Goal: Communication & Community: Answer question/provide support

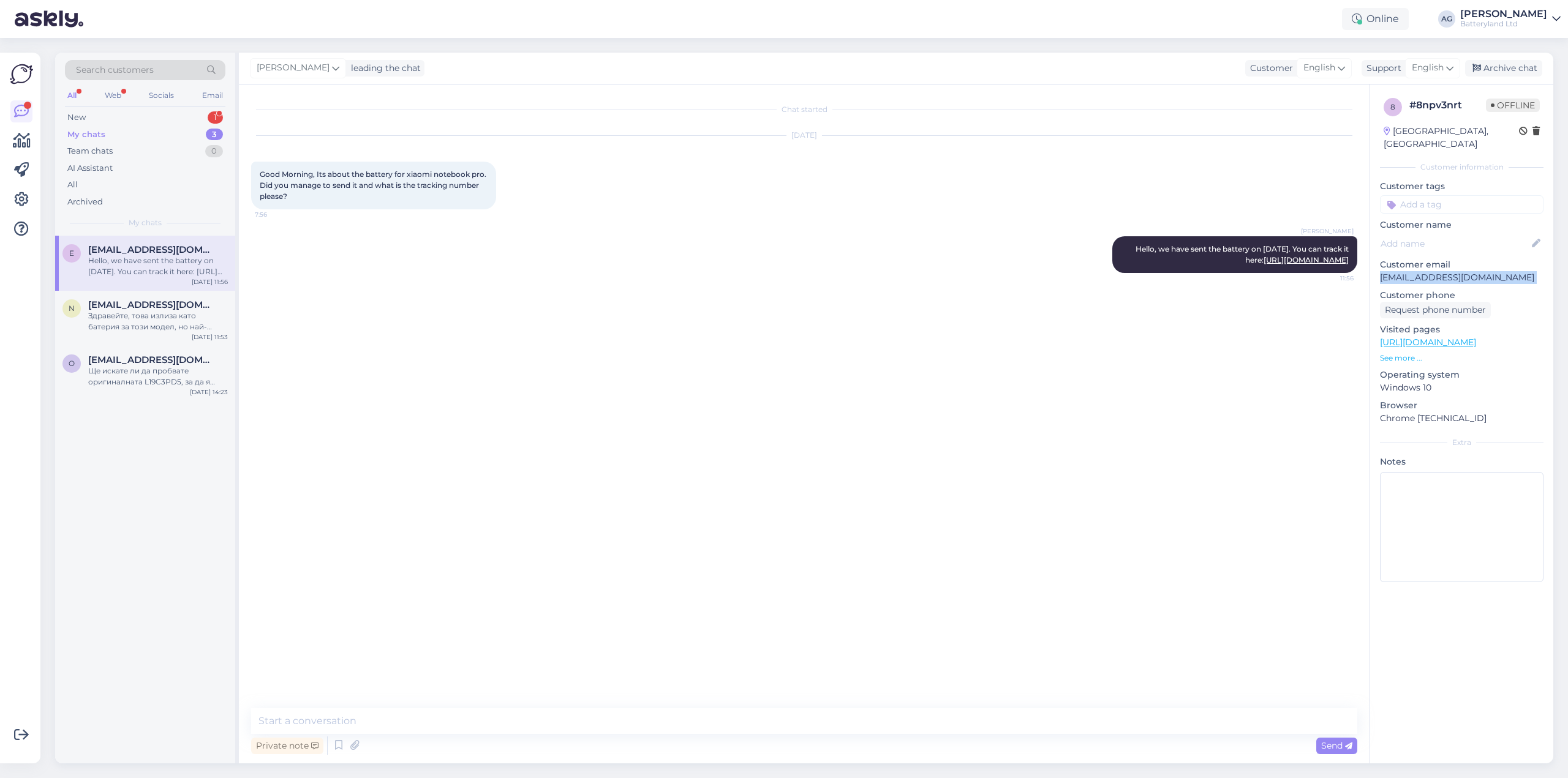
click at [87, 133] on div "My chats" at bounding box center [86, 134] width 38 height 12
click at [83, 113] on div "New" at bounding box center [76, 117] width 18 height 12
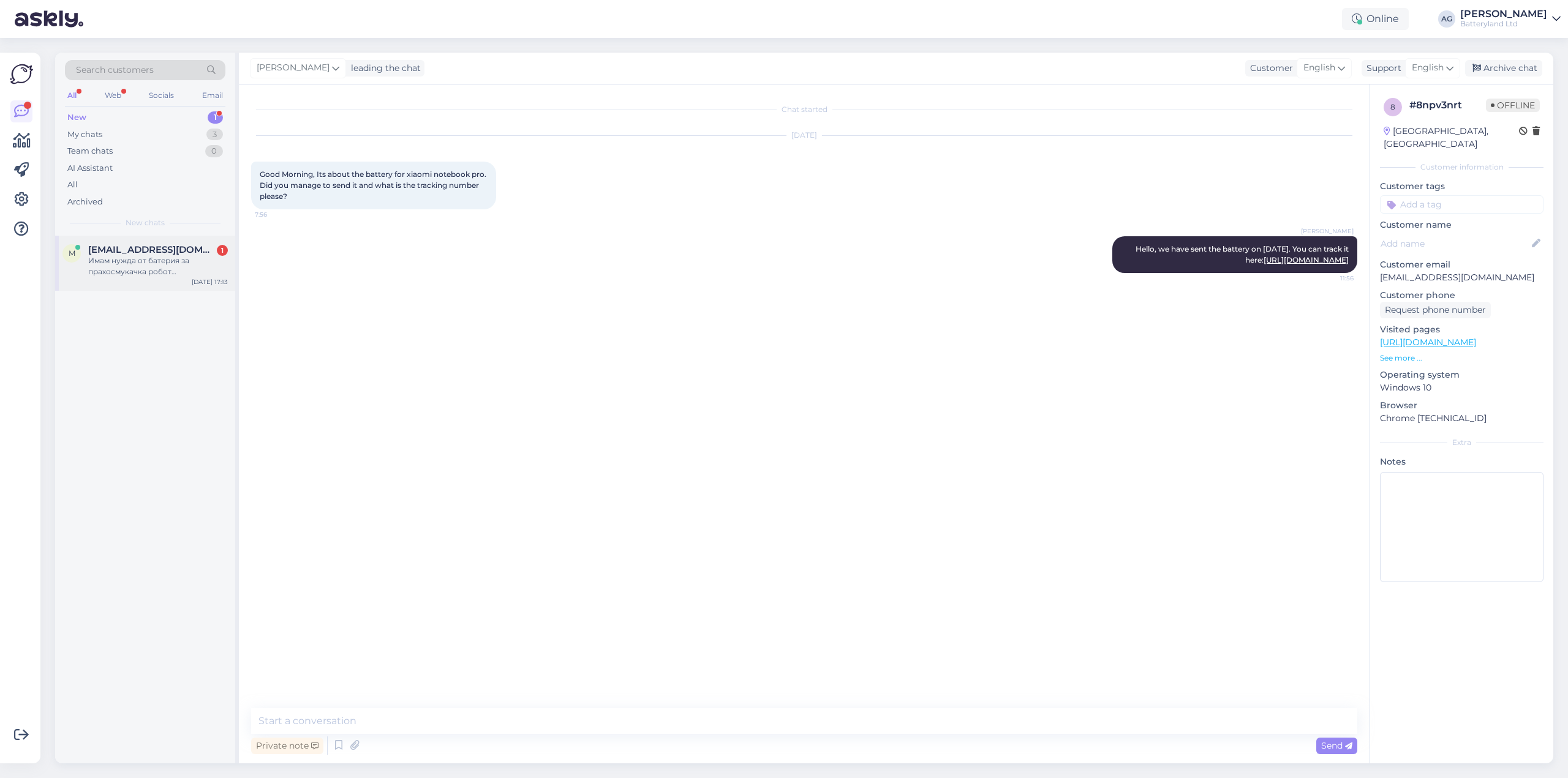
click at [124, 261] on div "Имам нужда от батерия за прахосмукачка робот [PERSON_NAME]." at bounding box center [158, 266] width 140 height 22
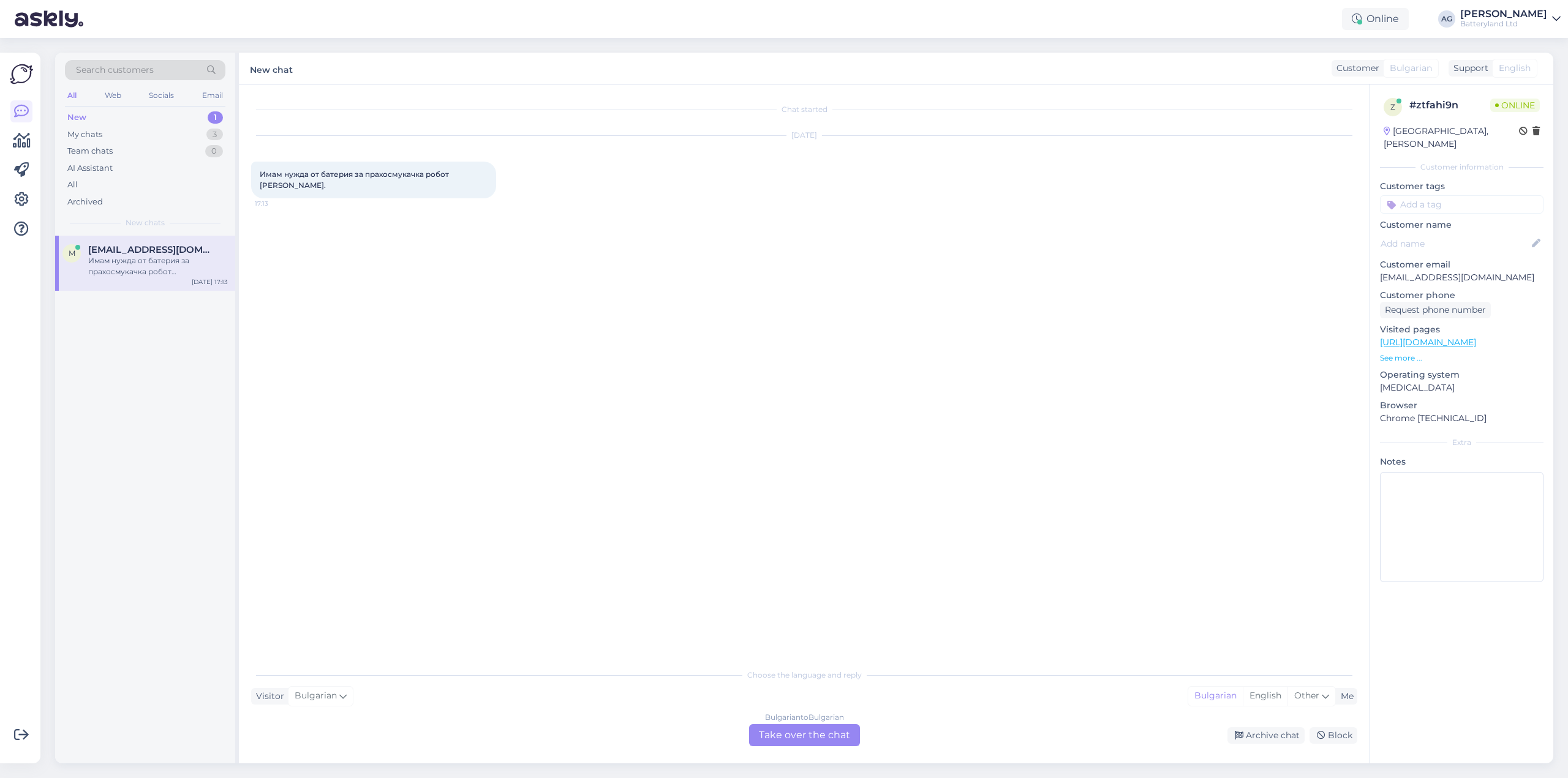
click at [781, 734] on div "Bulgarian to Bulgarian Take over the chat" at bounding box center [804, 735] width 110 height 22
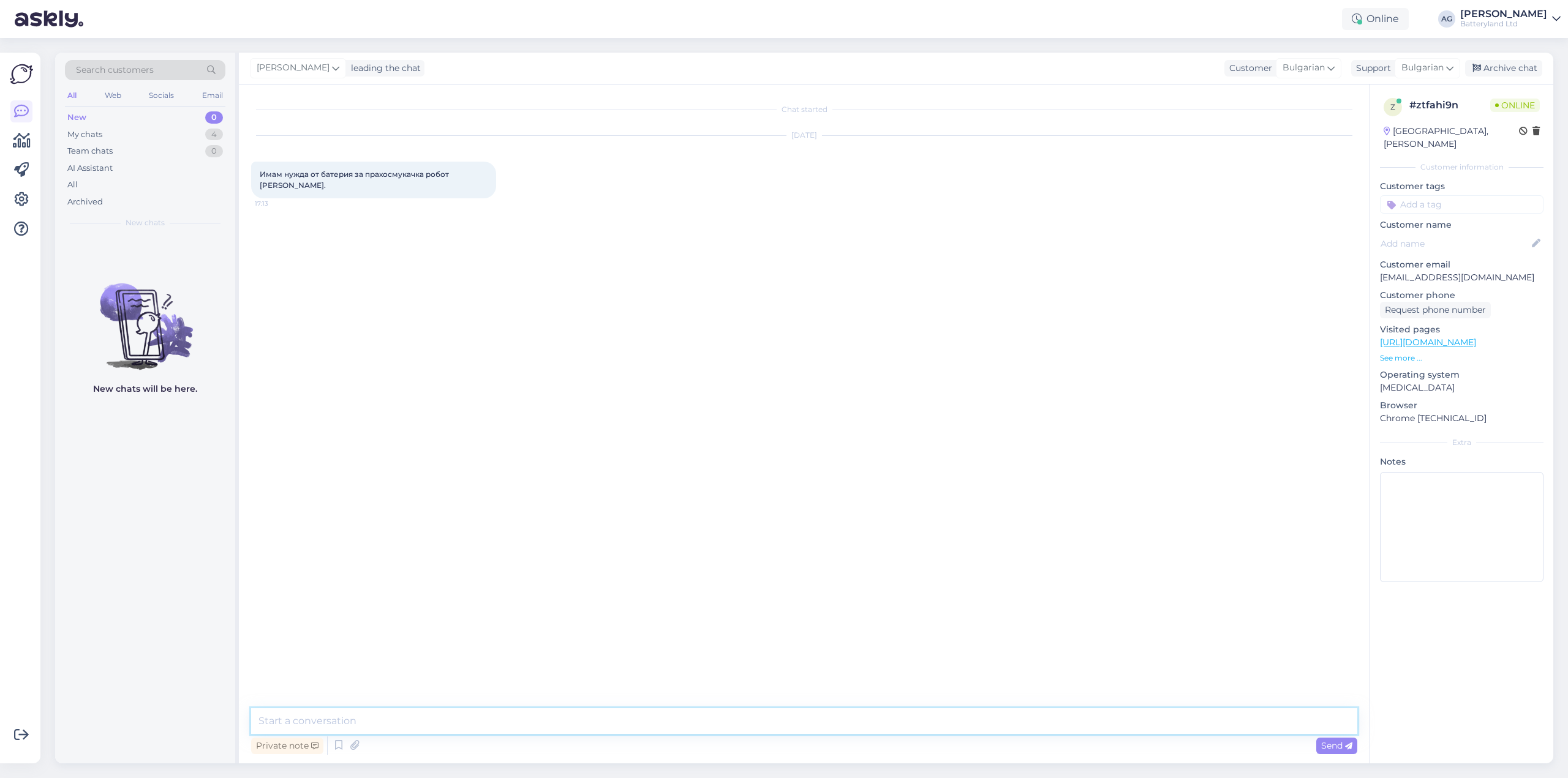
click at [733, 719] on textarea at bounding box center [804, 721] width 1106 height 25
type textarea "Здравейте"
type textarea "имате ли снимка на старата си батерия?"
type textarea "моля да я изпратите тук или по имейл"
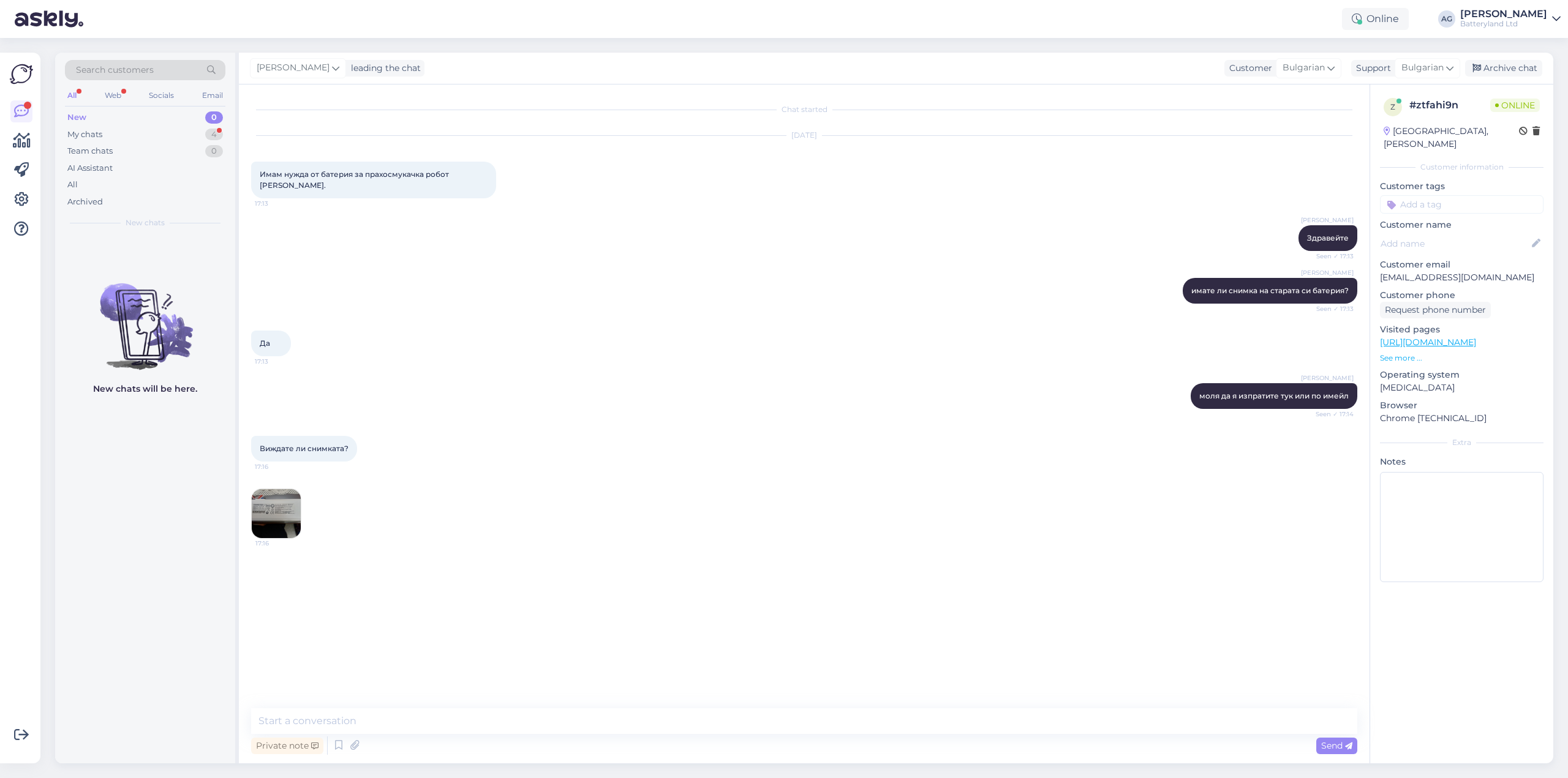
click at [277, 489] on img at bounding box center [277, 514] width 49 height 49
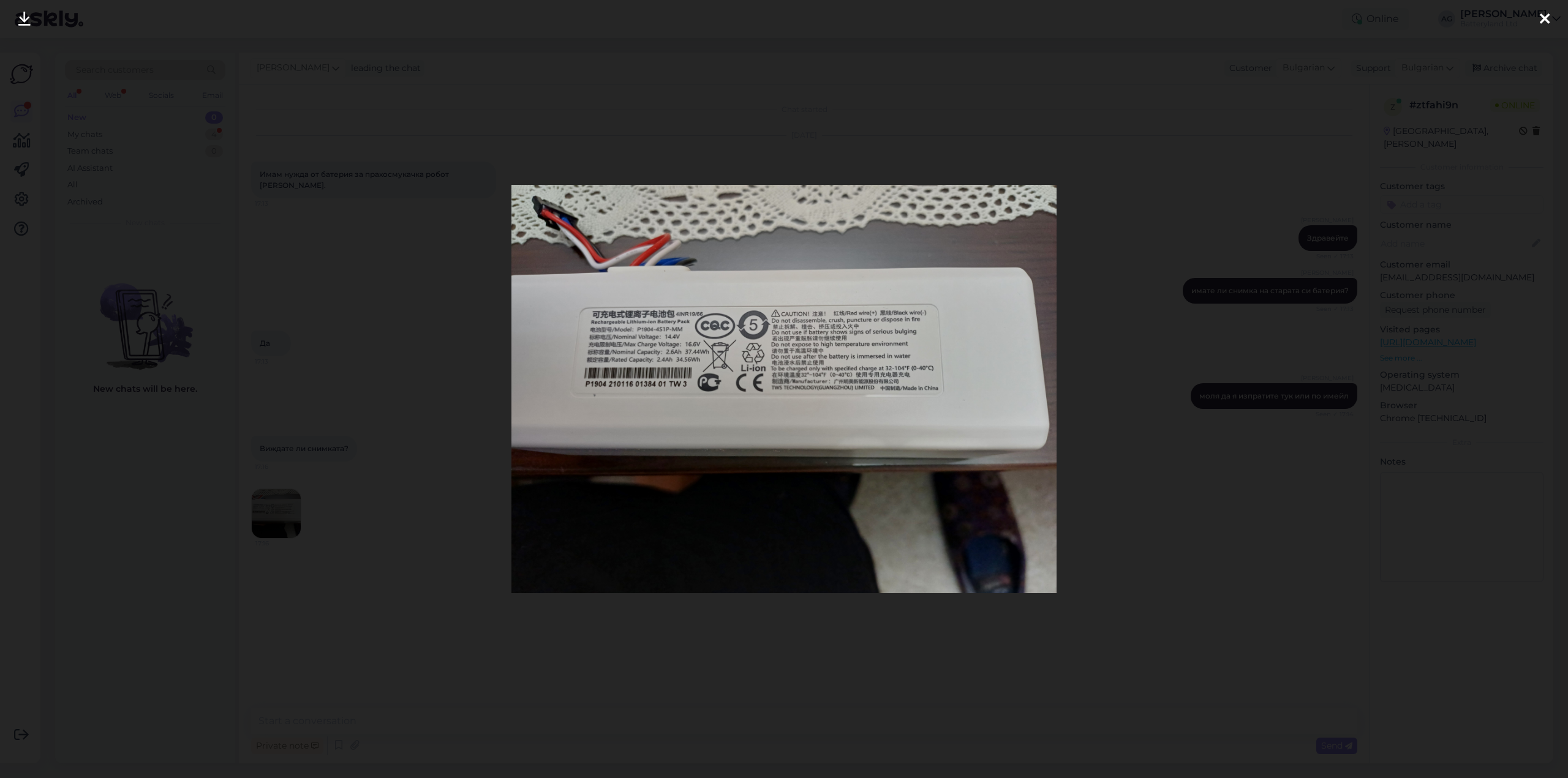
click at [1137, 194] on div at bounding box center [784, 389] width 1568 height 778
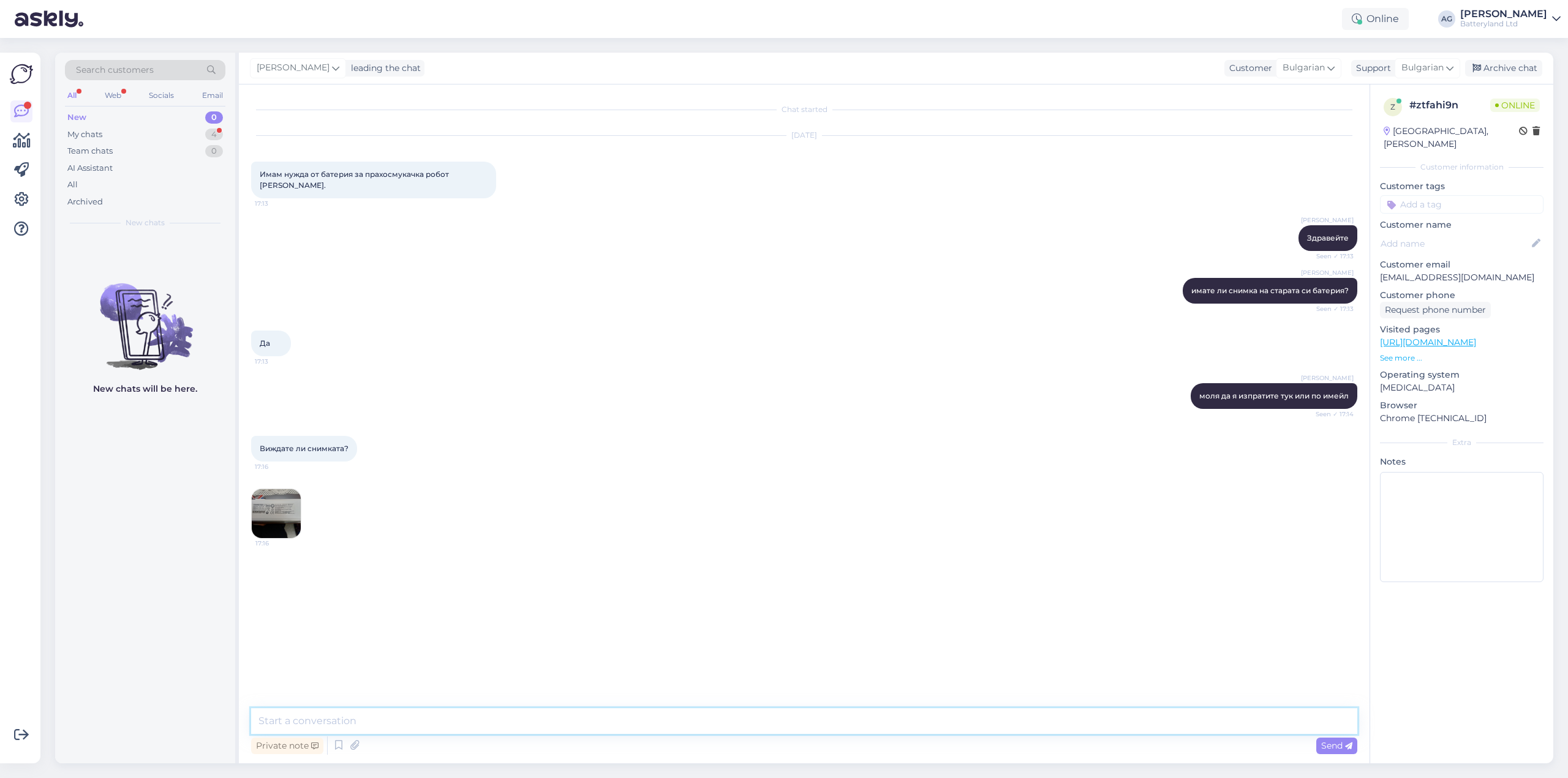
click at [529, 721] on textarea at bounding box center [804, 721] width 1106 height 25
type textarea "e"
type textarea "Да"
type textarea "Момент"
click at [417, 719] on textarea at bounding box center [804, 721] width 1106 height 25
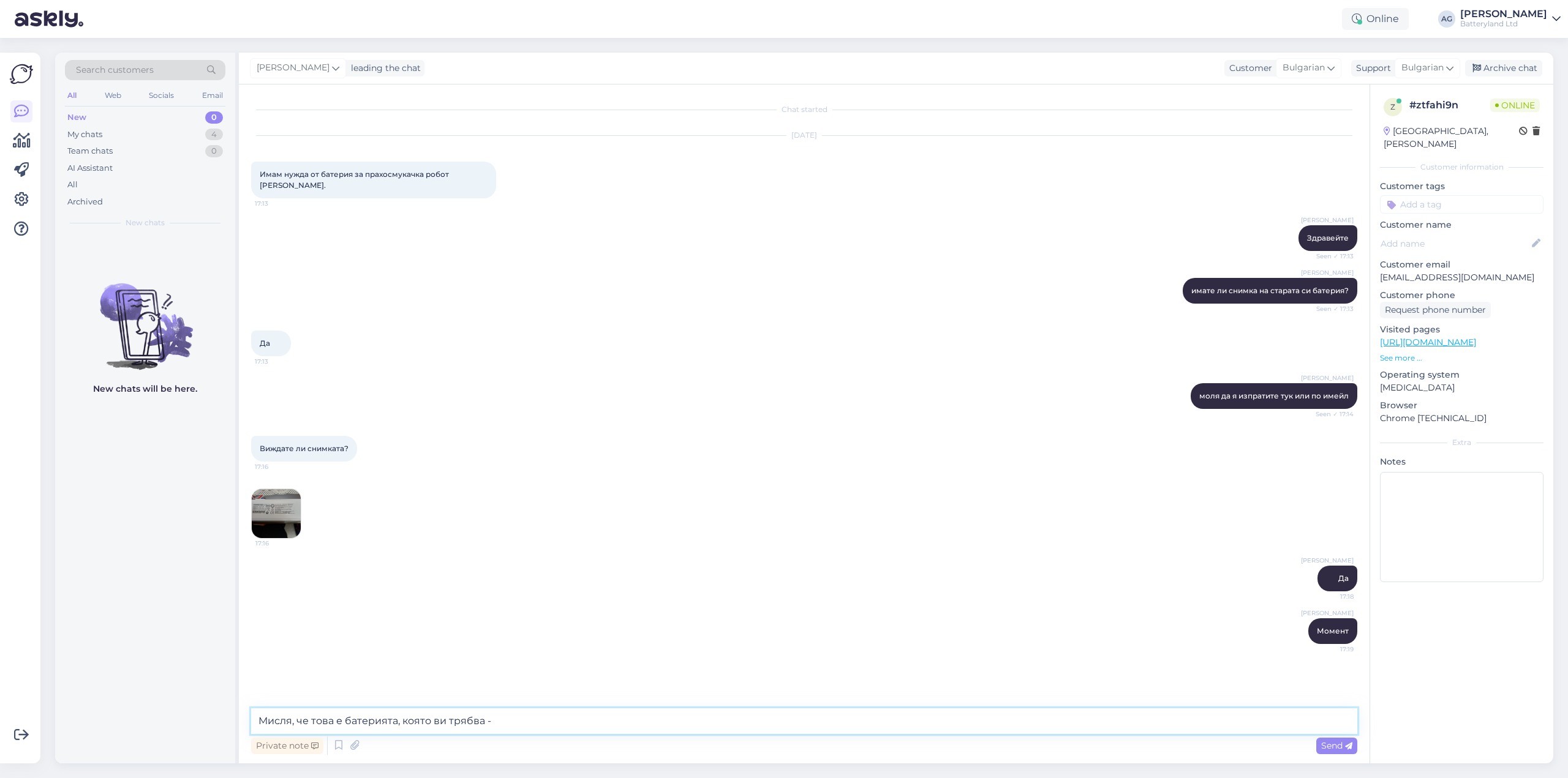
paste textarea "[URL][DOMAIN_NAME]"
type textarea "Мисля, че това е батерията, която ви трябва - [URL][DOMAIN_NAME]"
click at [262, 493] on img at bounding box center [277, 514] width 49 height 49
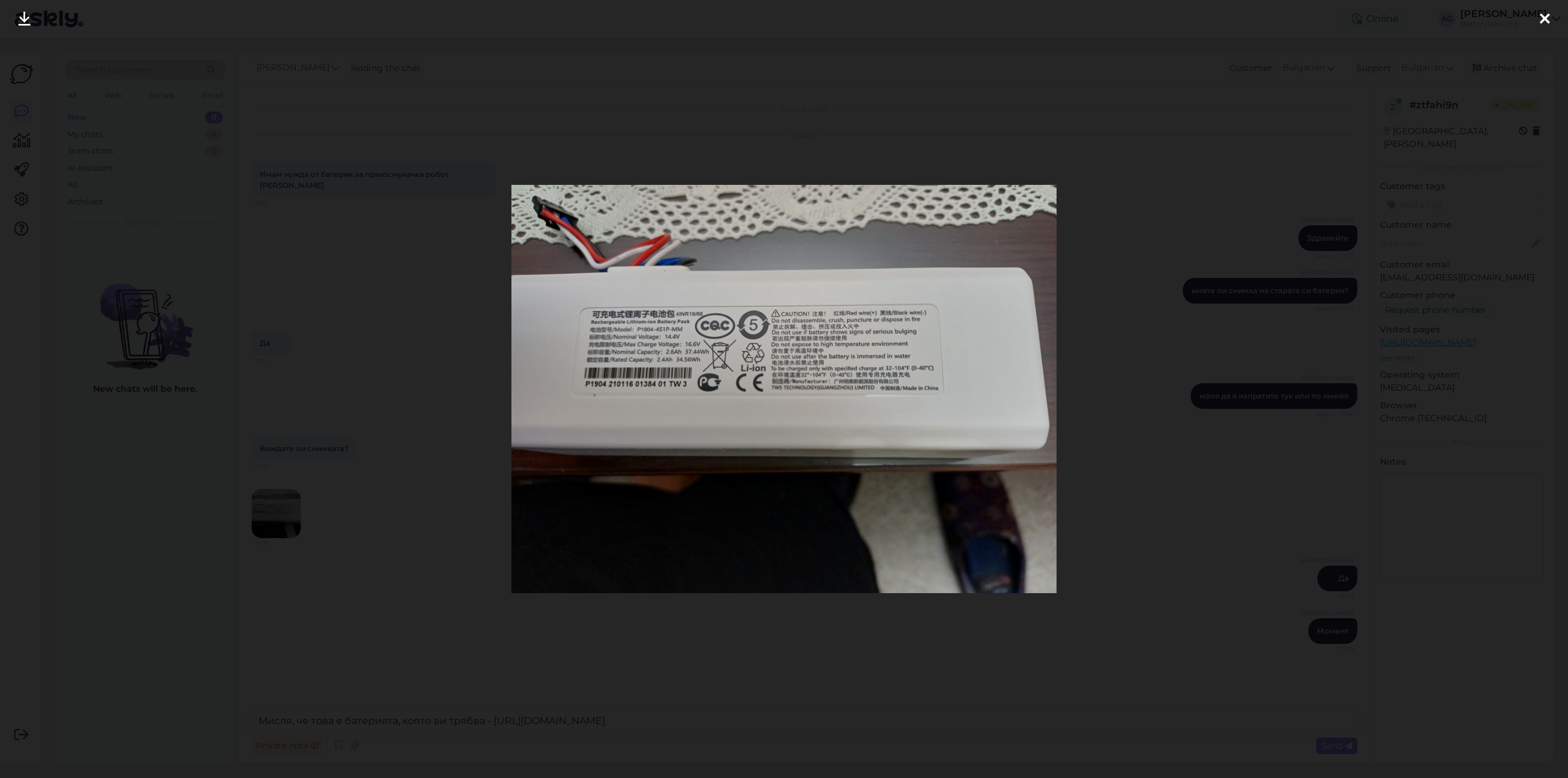
click at [1543, 19] on icon at bounding box center [1545, 19] width 10 height 16
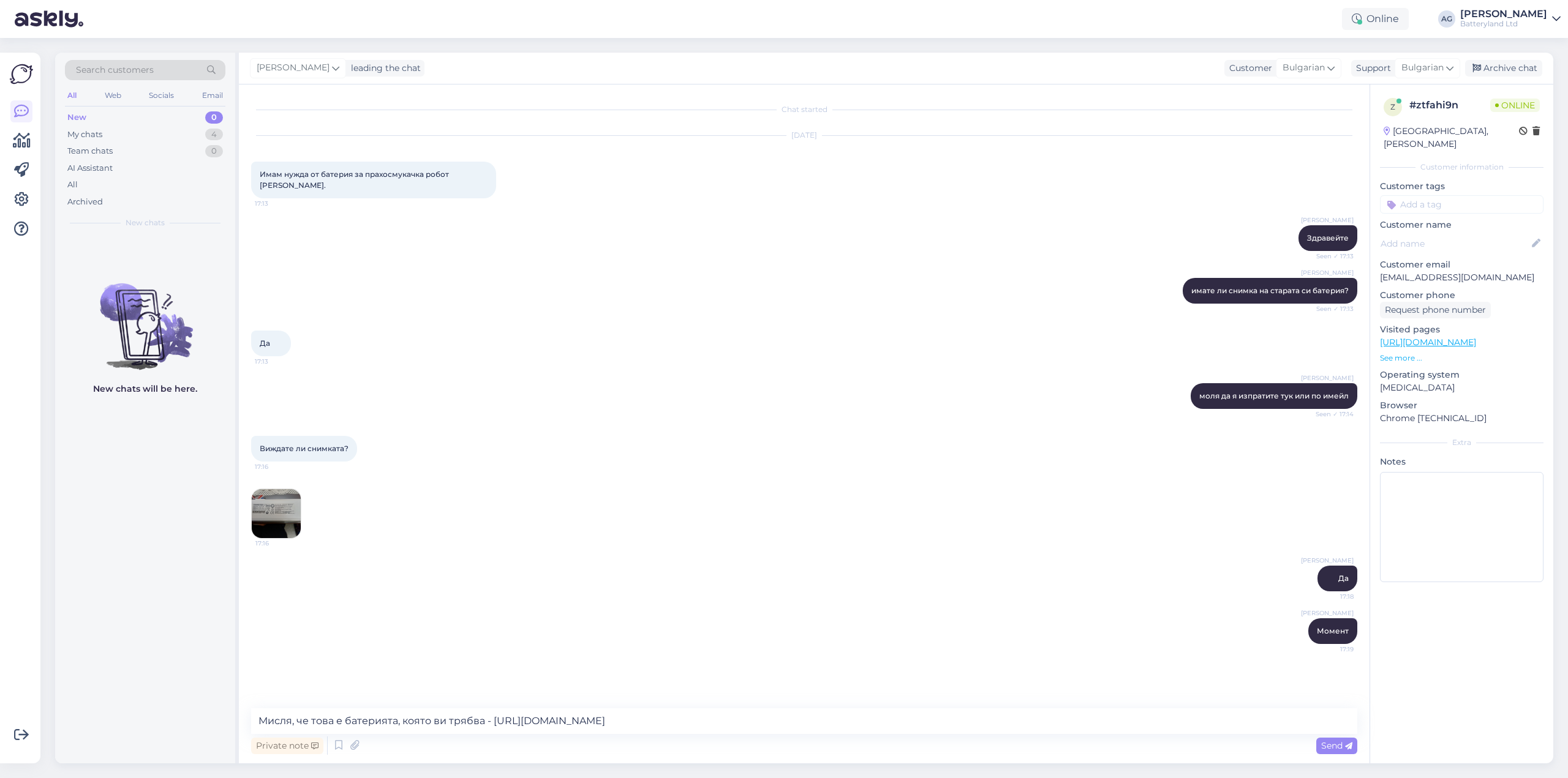
click at [933, 556] on div "[PERSON_NAME] Да 17:18" at bounding box center [804, 578] width 1106 height 52
click at [1335, 749] on span "Send" at bounding box center [1336, 745] width 31 height 11
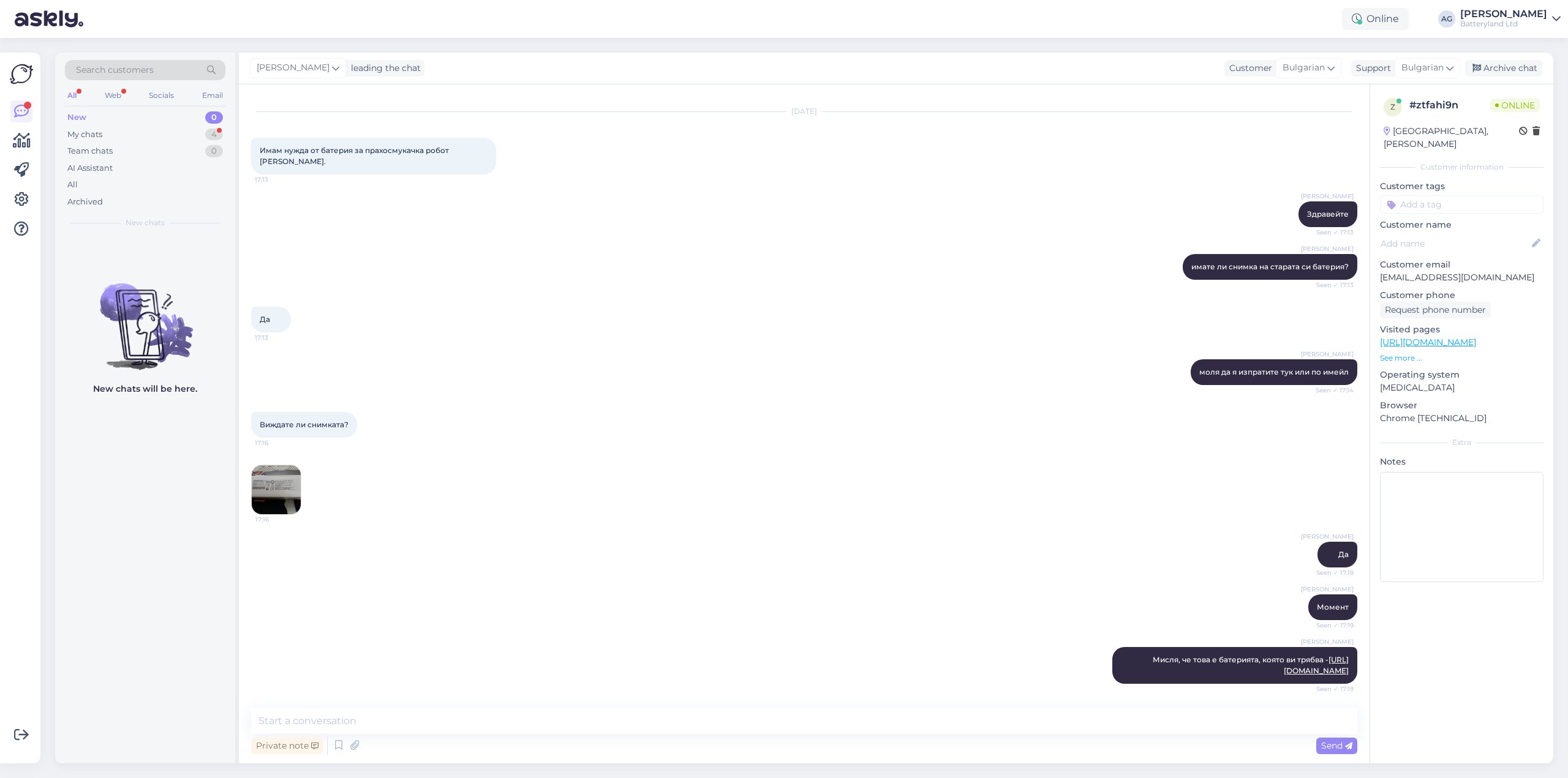
scroll to position [77, 0]
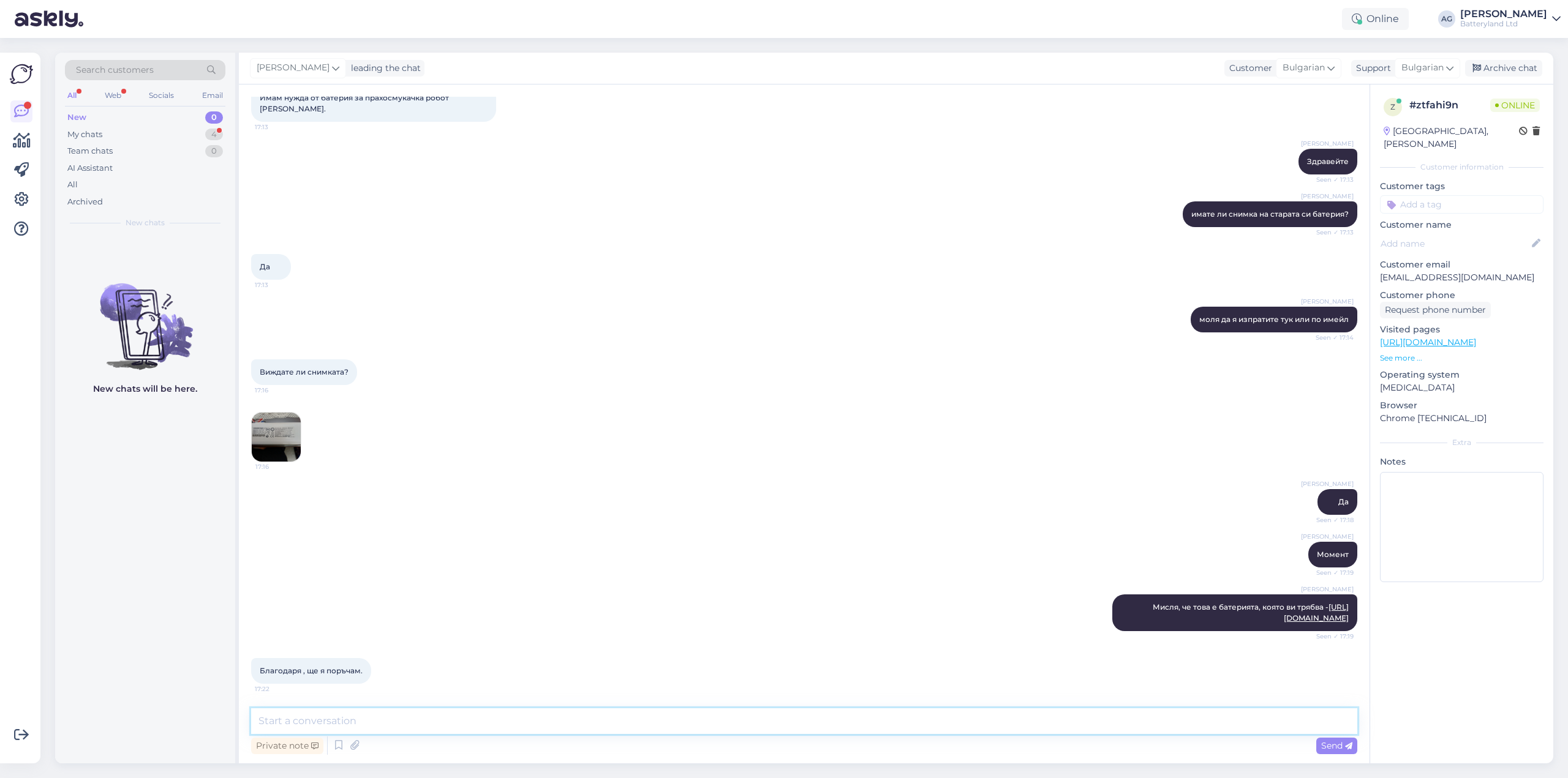
click at [384, 715] on textarea at bounding box center [804, 721] width 1106 height 25
type textarea "Моля. Оставам на разположение, ако имате нужда от допълнително съдействие."
